Goal: Check status: Check status

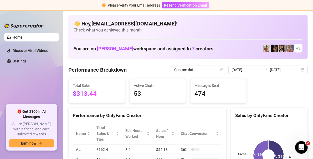
scroll to position [26, 0]
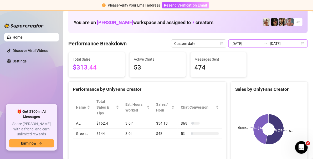
click at [299, 44] on div "[DATE] [DATE]" at bounding box center [268, 43] width 79 height 8
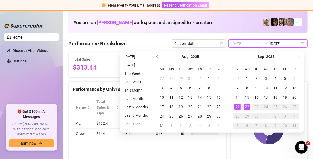
type input "[DATE]"
click at [240, 107] on div "21" at bounding box center [238, 107] width 6 height 6
type input "[DATE]"
click at [245, 107] on div "22" at bounding box center [247, 107] width 6 height 6
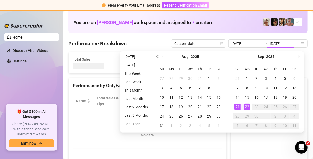
type input "[DATE]"
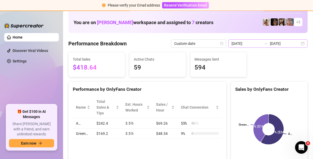
click at [300, 43] on div "[DATE] [DATE]" at bounding box center [268, 43] width 79 height 8
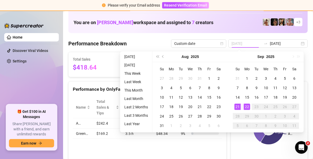
click at [239, 107] on div "21" at bounding box center [238, 107] width 6 height 6
click at [248, 108] on div "22" at bounding box center [247, 107] width 6 height 6
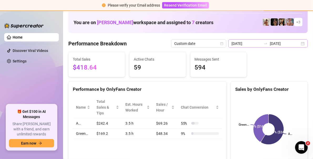
click at [298, 42] on div "[DATE] [DATE]" at bounding box center [268, 43] width 79 height 8
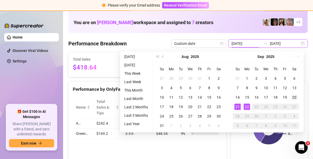
type input "[DATE]"
click at [294, 96] on div "20" at bounding box center [294, 97] width 6 height 6
type input "[DATE]"
click at [245, 106] on div "22" at bounding box center [247, 107] width 6 height 6
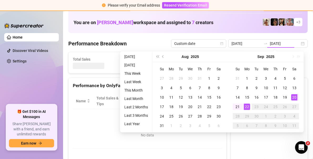
type input "[DATE]"
